Goal: Task Accomplishment & Management: Use online tool/utility

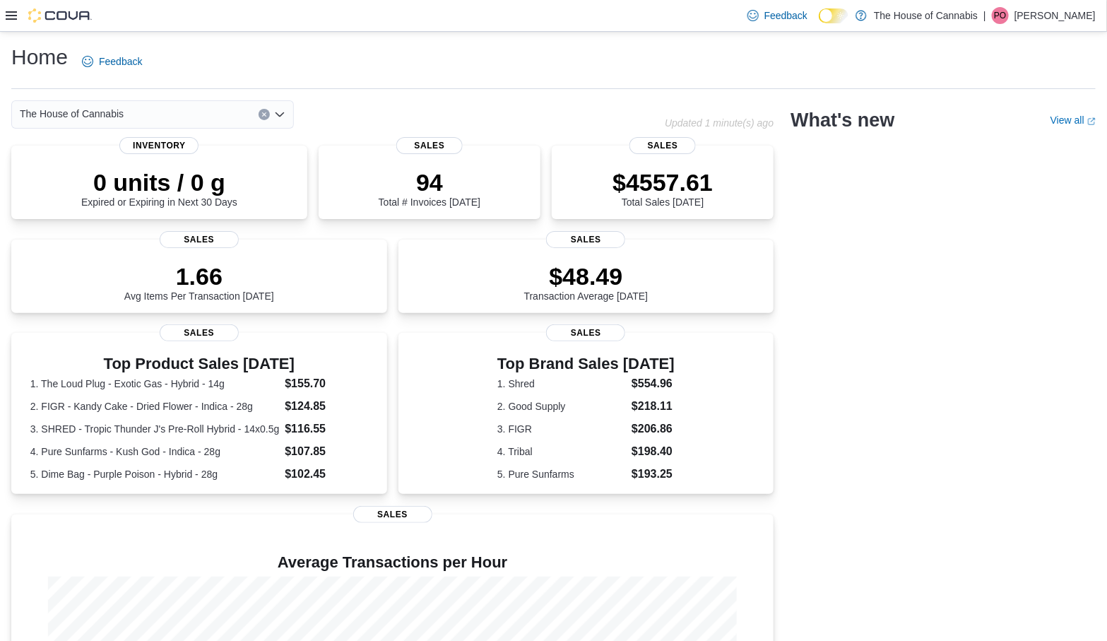
click at [6, 23] on div at bounding box center [49, 15] width 86 height 31
click at [11, 15] on icon at bounding box center [11, 15] width 11 height 8
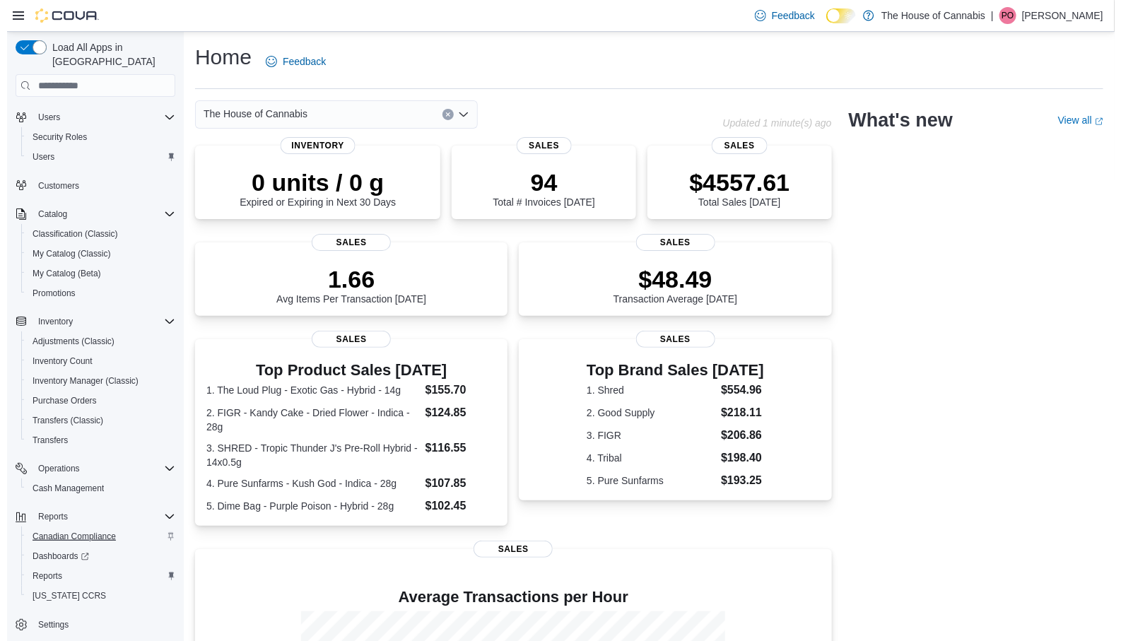
scroll to position [67, 0]
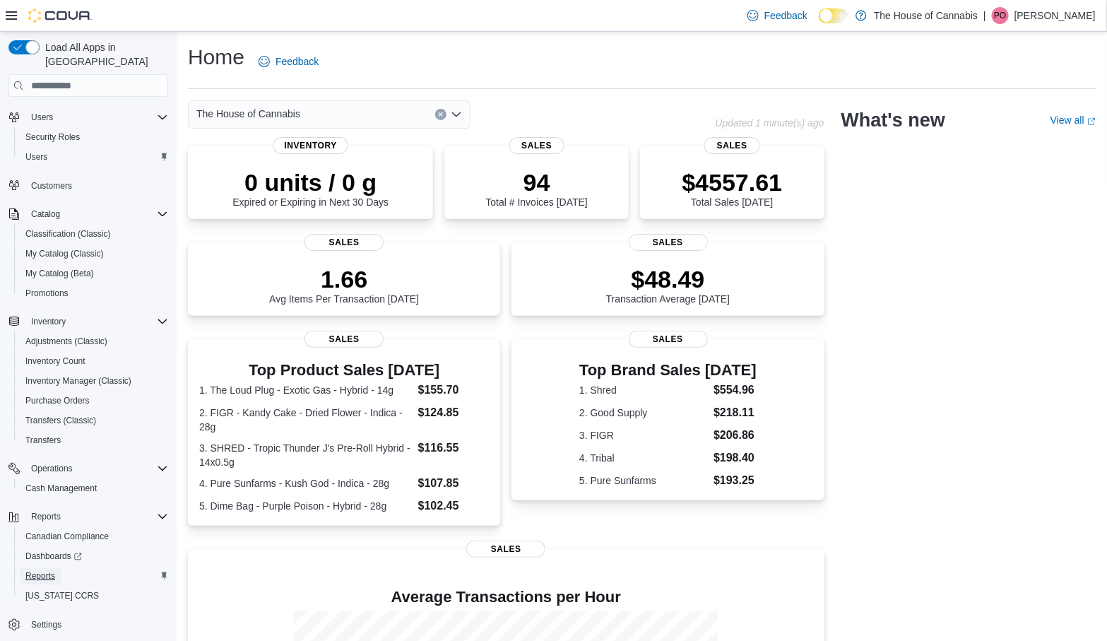
click at [59, 568] on link "Reports" at bounding box center [40, 576] width 41 height 17
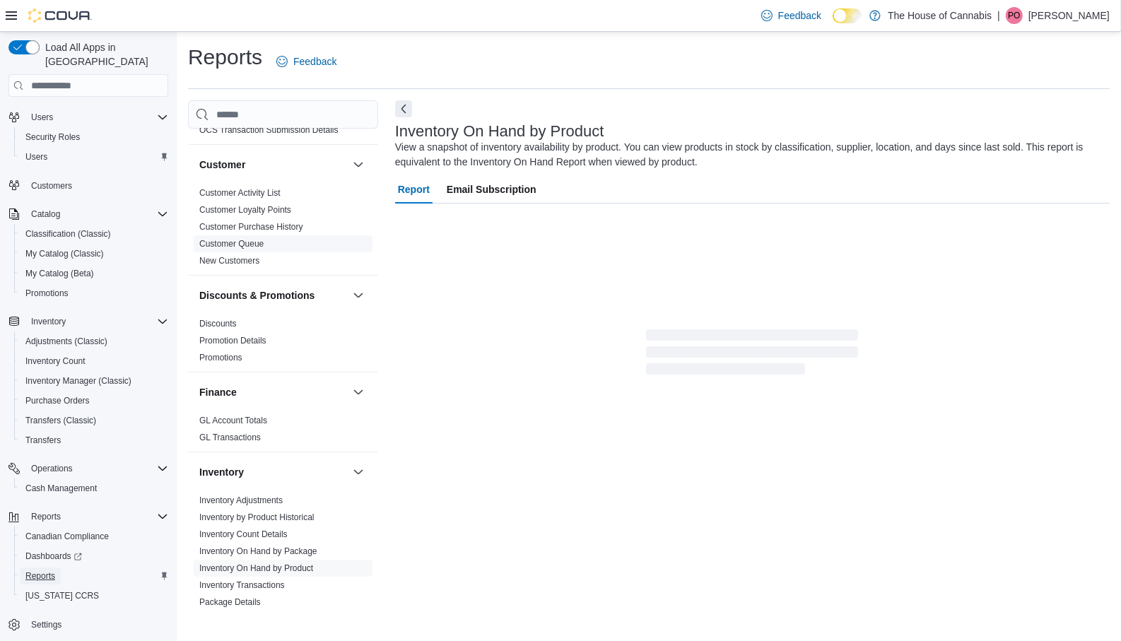
scroll to position [382, 0]
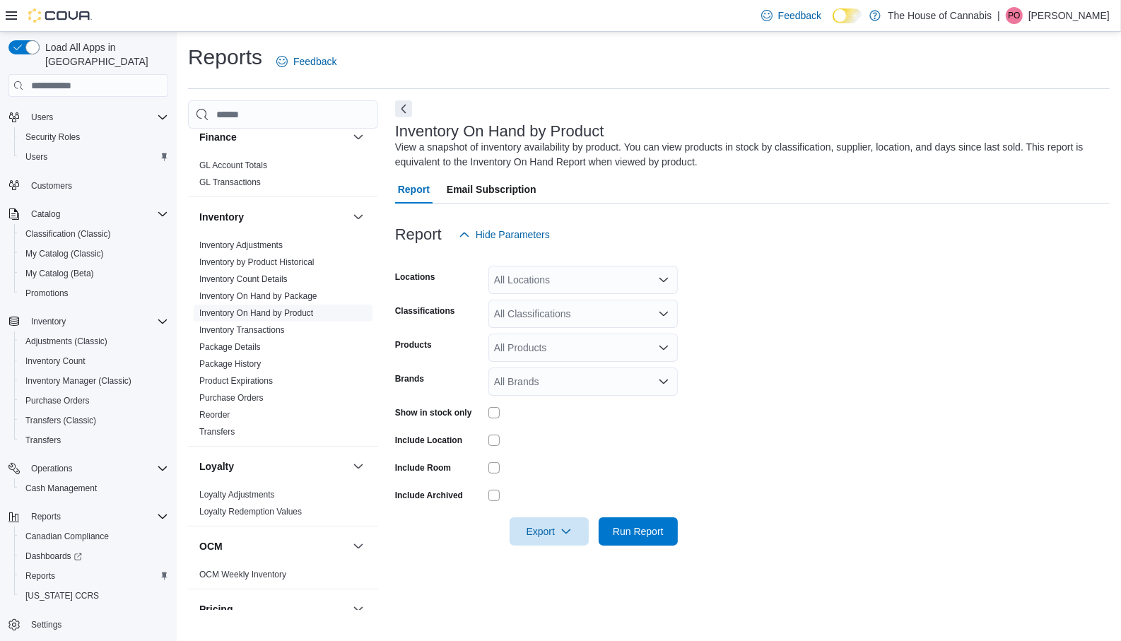
click at [262, 310] on link "Inventory On Hand by Product" at bounding box center [256, 313] width 114 height 10
click at [611, 280] on div "All Locations" at bounding box center [582, 280] width 189 height 28
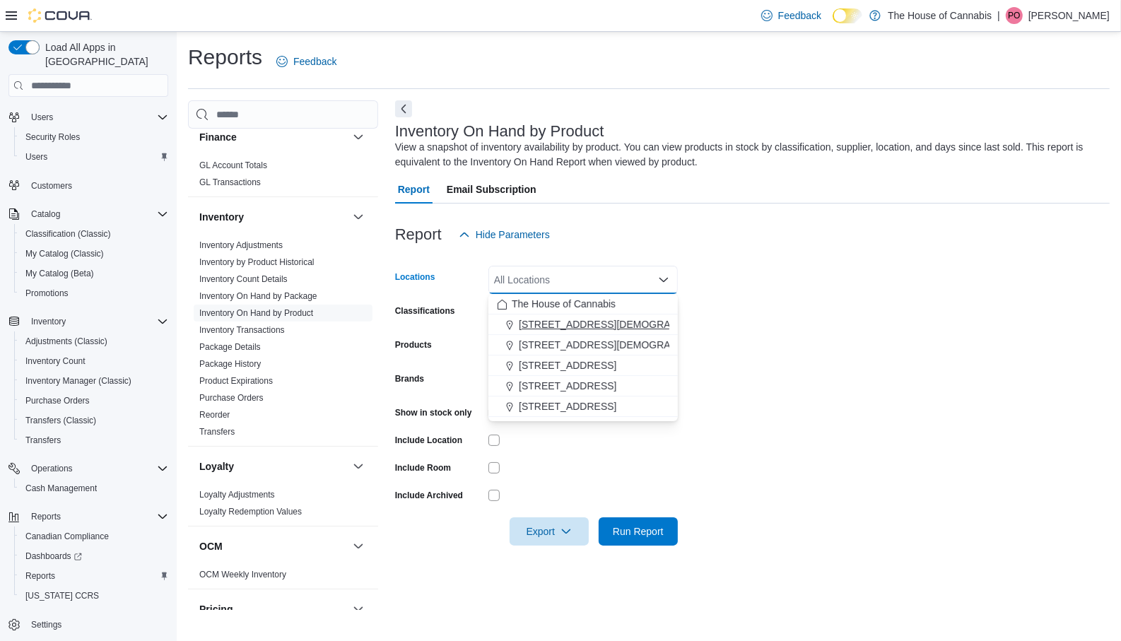
click at [594, 323] on span "[STREET_ADDRESS][DEMOGRAPHIC_DATA]" at bounding box center [623, 324] width 208 height 14
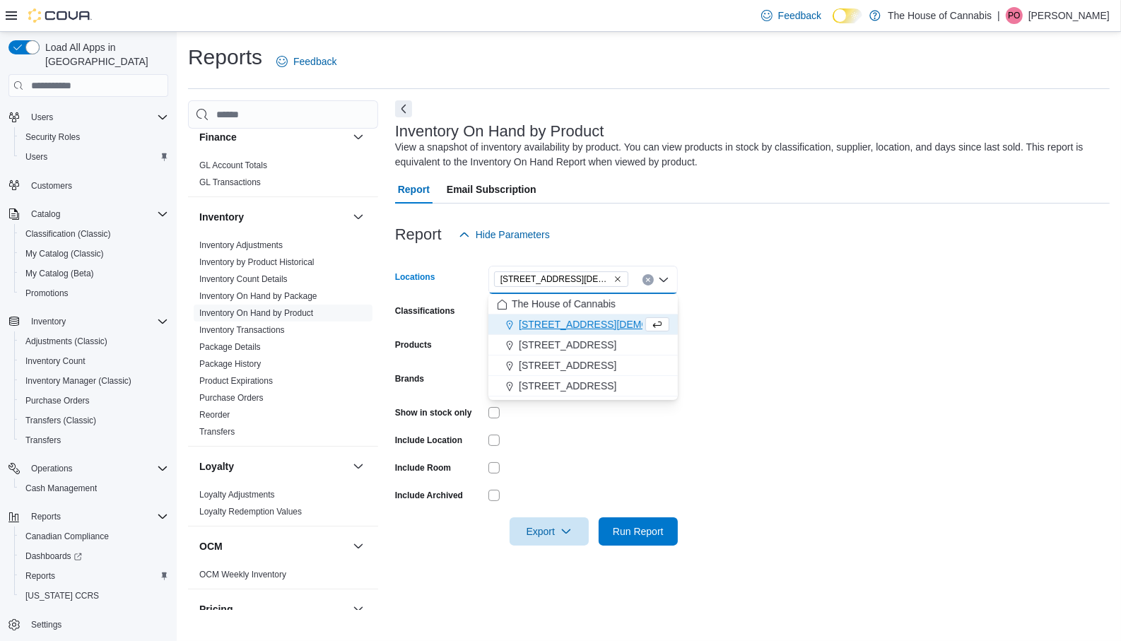
click at [792, 305] on form "Locations [STREET_ADDRESS][GEOGRAPHIC_DATA][DEMOGRAPHIC_DATA] box. Selected. [S…" at bounding box center [752, 397] width 715 height 297
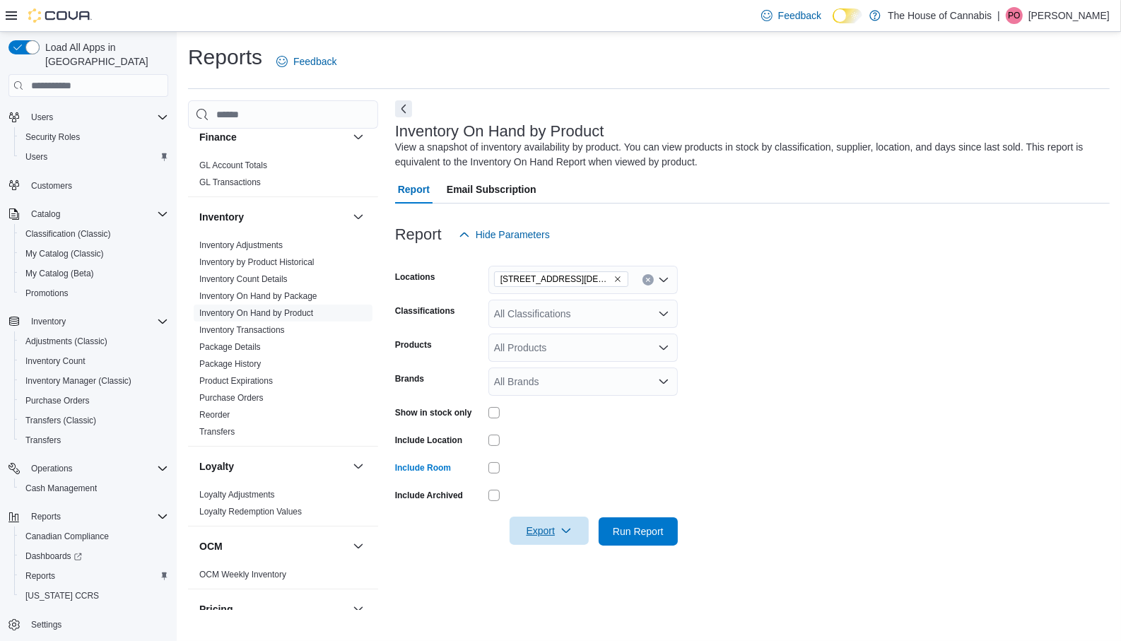
click at [570, 531] on icon "button" at bounding box center [565, 530] width 11 height 11
click at [541, 440] on span "Export to Excel" at bounding box center [550, 445] width 64 height 11
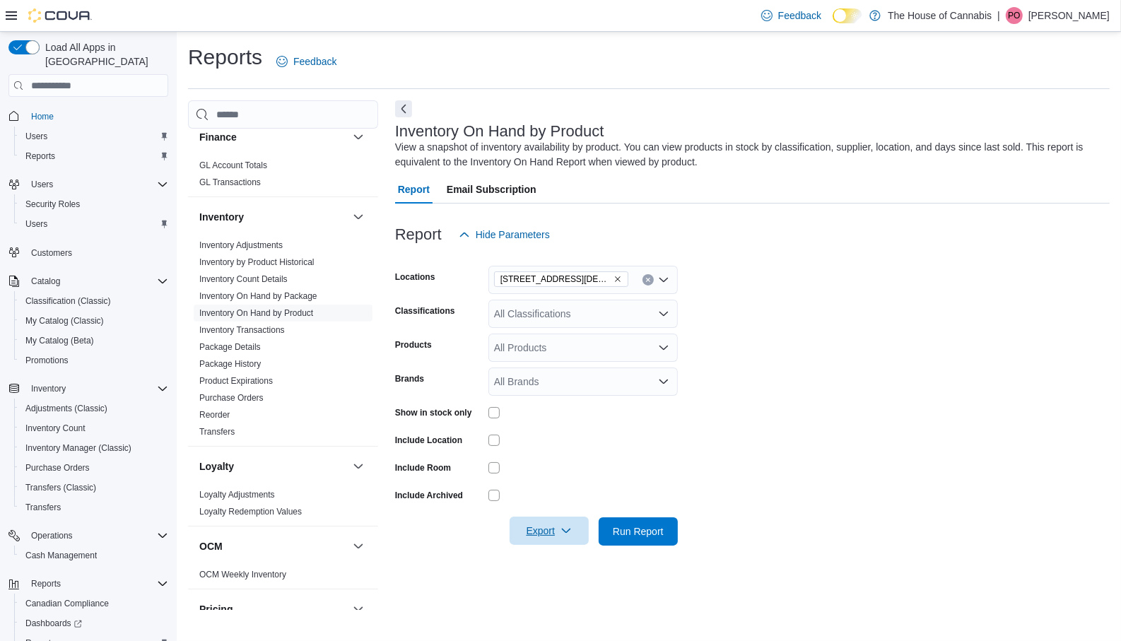
click at [53, 16] on img at bounding box center [60, 15] width 64 height 14
click at [37, 111] on span "Home" at bounding box center [42, 116] width 23 height 11
